Goal: Task Accomplishment & Management: Use online tool/utility

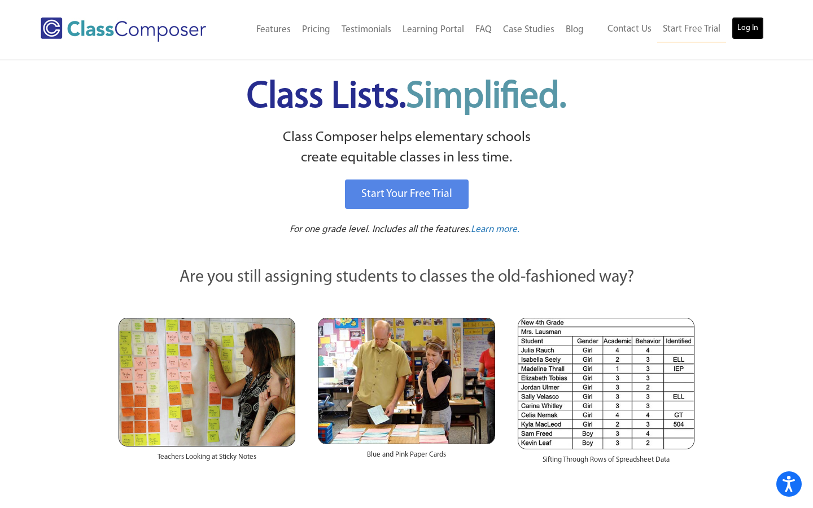
click at [758, 27] on link "Log In" at bounding box center [748, 28] width 32 height 23
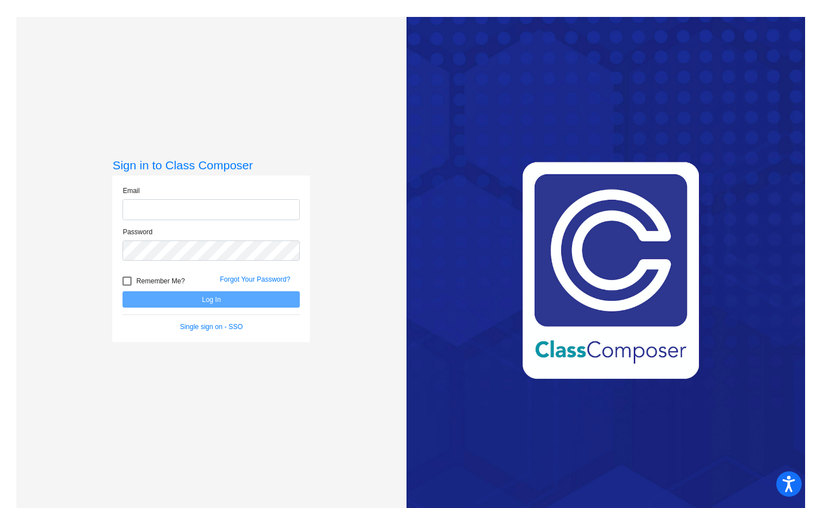
type input "lhowe@chillicotheschools.org"
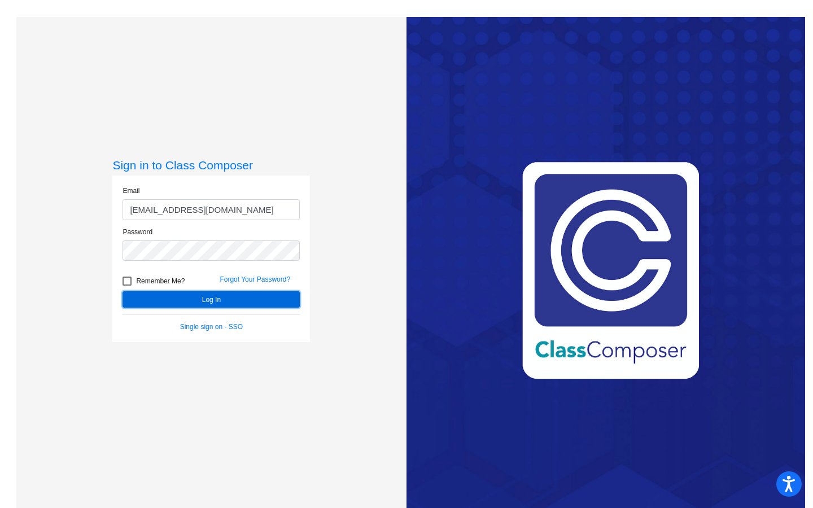
click at [266, 304] on button "Log In" at bounding box center [210, 299] width 177 height 16
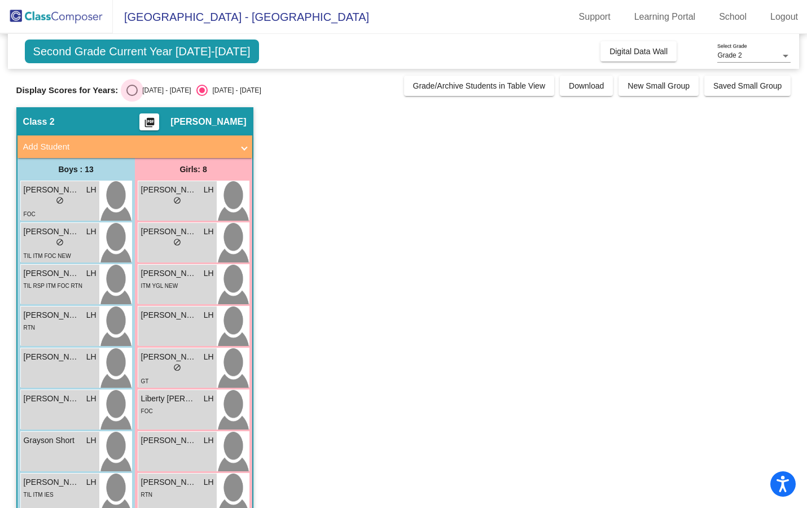
click at [129, 86] on div "Select an option" at bounding box center [131, 90] width 11 height 11
click at [132, 96] on input "2024 - 2025" at bounding box center [132, 96] width 1 height 1
radio input "true"
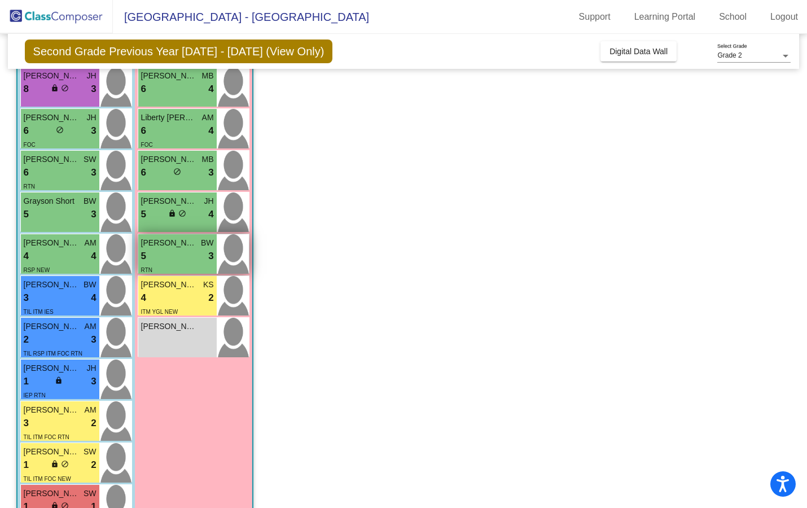
scroll to position [165, 0]
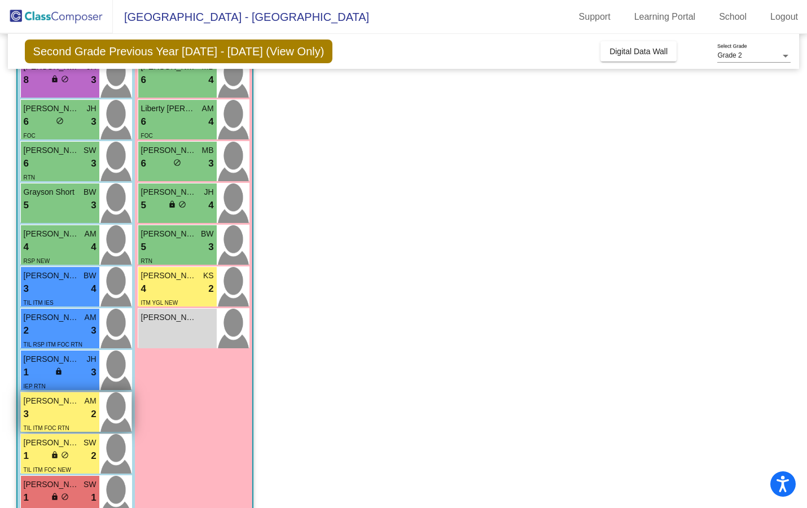
click at [68, 405] on span "Trae Daley" at bounding box center [52, 401] width 56 height 12
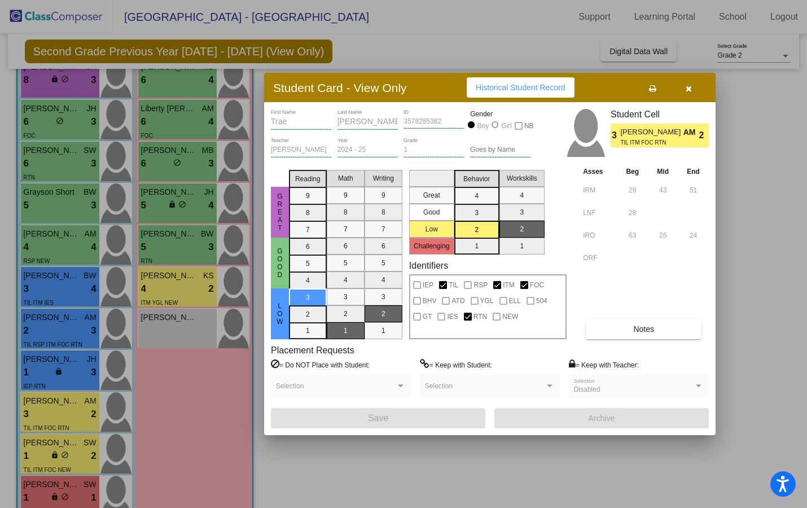
click at [645, 325] on span "Notes" at bounding box center [643, 329] width 21 height 9
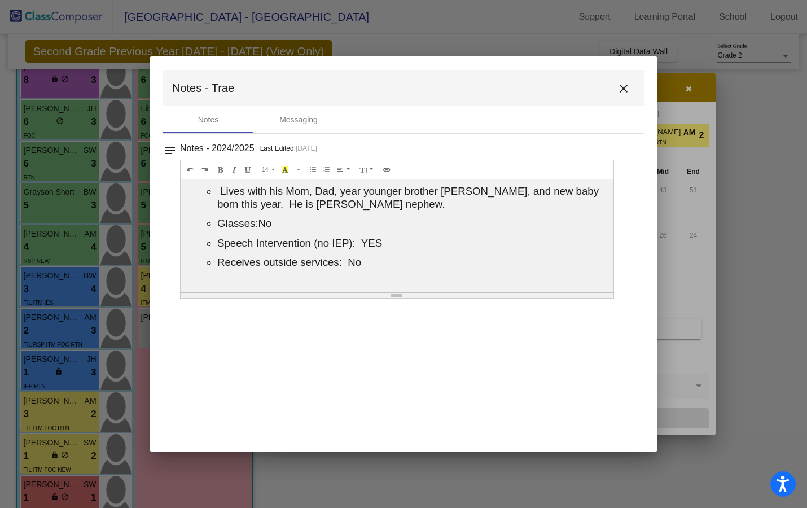
scroll to position [0, 0]
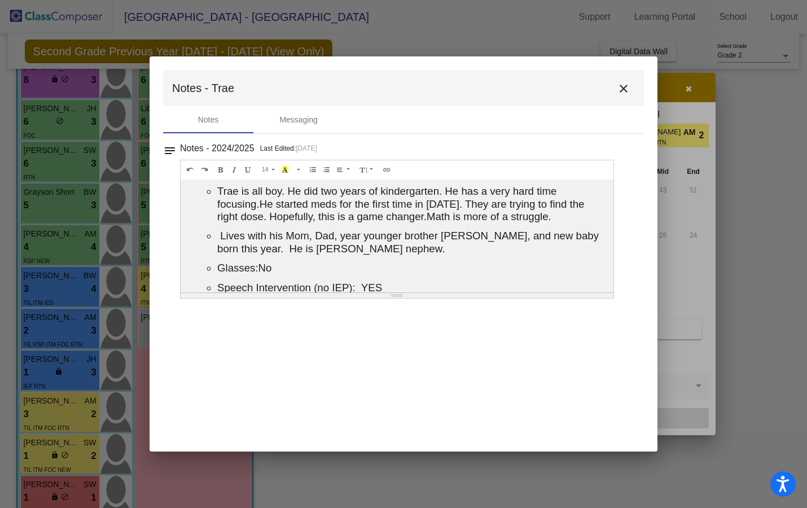
click at [626, 87] on mat-icon "close" at bounding box center [624, 89] width 14 height 14
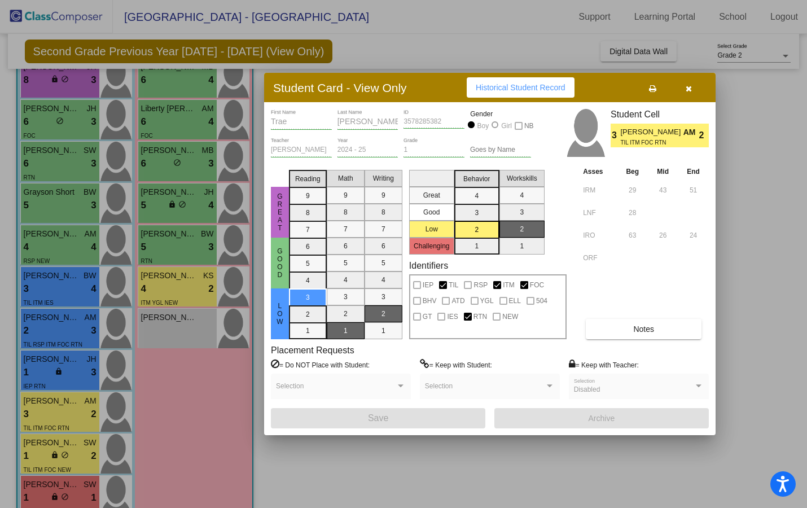
click at [686, 87] on icon "button" at bounding box center [689, 89] width 6 height 8
